Goal: Communication & Community: Participate in discussion

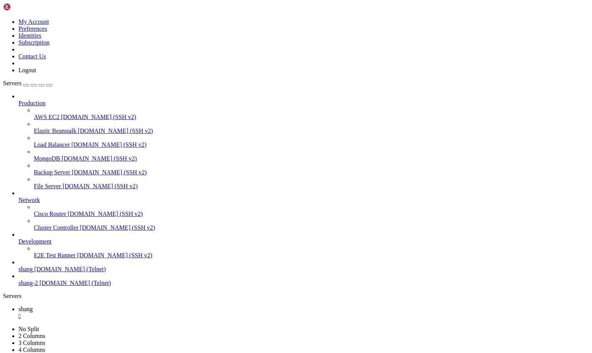
scroll to position [4912, 0]
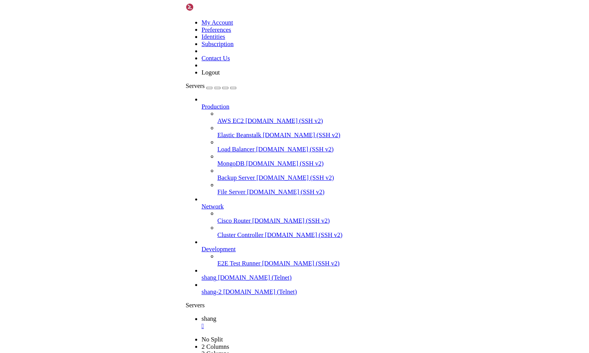
scroll to position [5747, 0]
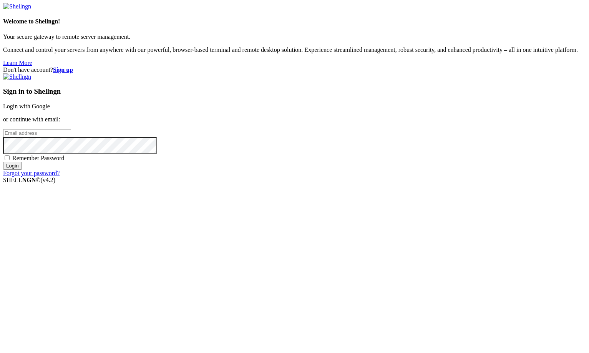
click at [50, 109] on link "Login with Google" at bounding box center [26, 106] width 47 height 7
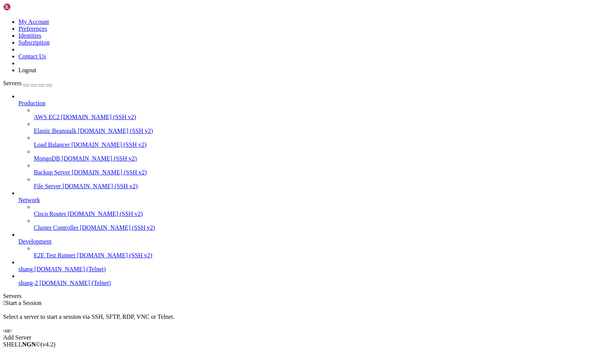
click at [45, 272] on span "[DOMAIN_NAME] (Telnet)" at bounding box center [69, 269] width 71 height 7
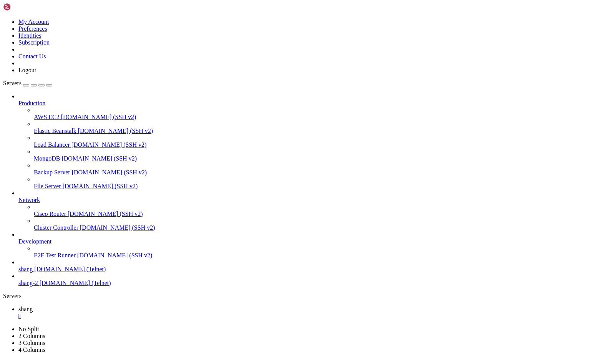
scroll to position [593, 0]
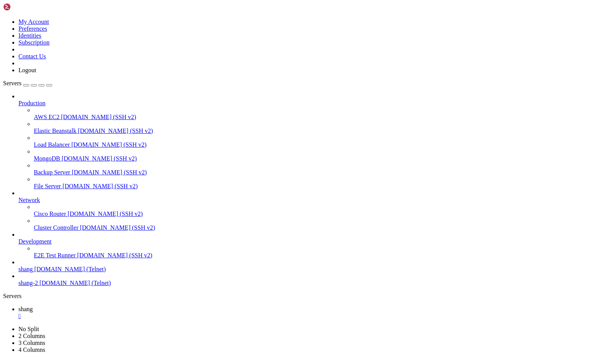
drag, startPoint x: 120, startPoint y: 703, endPoint x: 400, endPoint y: 705, distance: 279.9
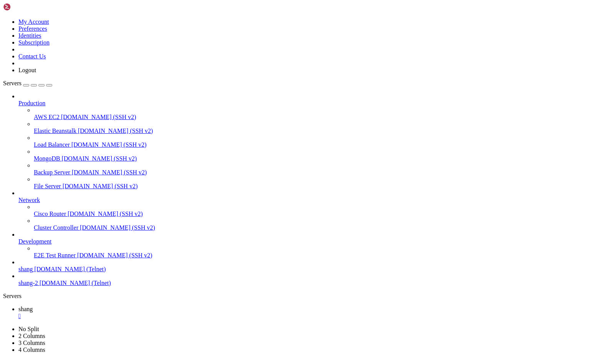
scroll to position [3023, 0]
